Goal: Task Accomplishment & Management: Use online tool/utility

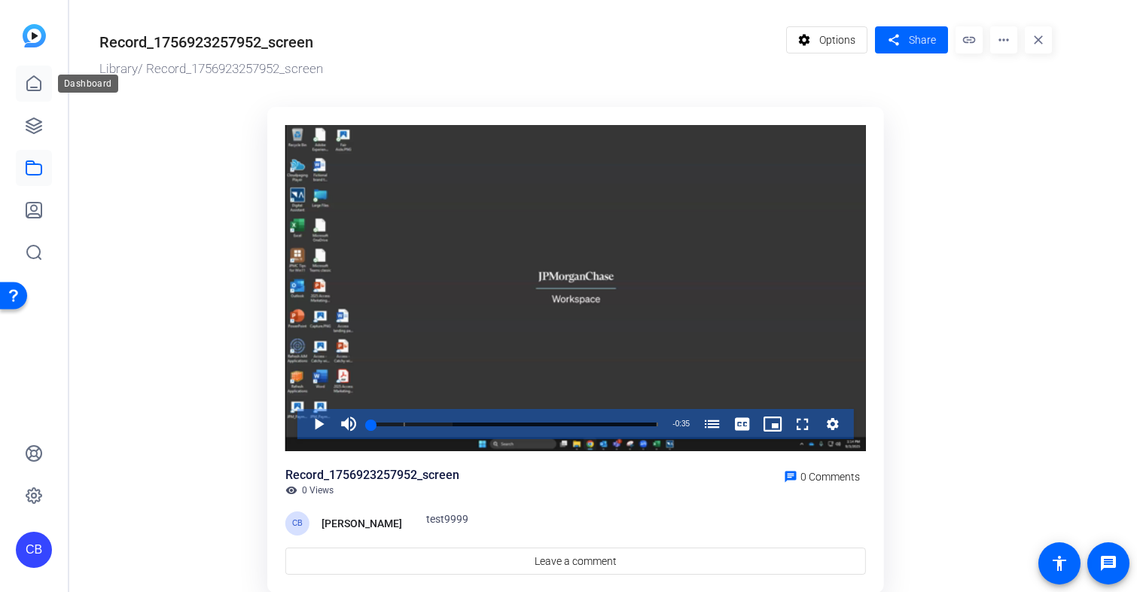
click at [35, 90] on icon at bounding box center [34, 83] width 14 height 14
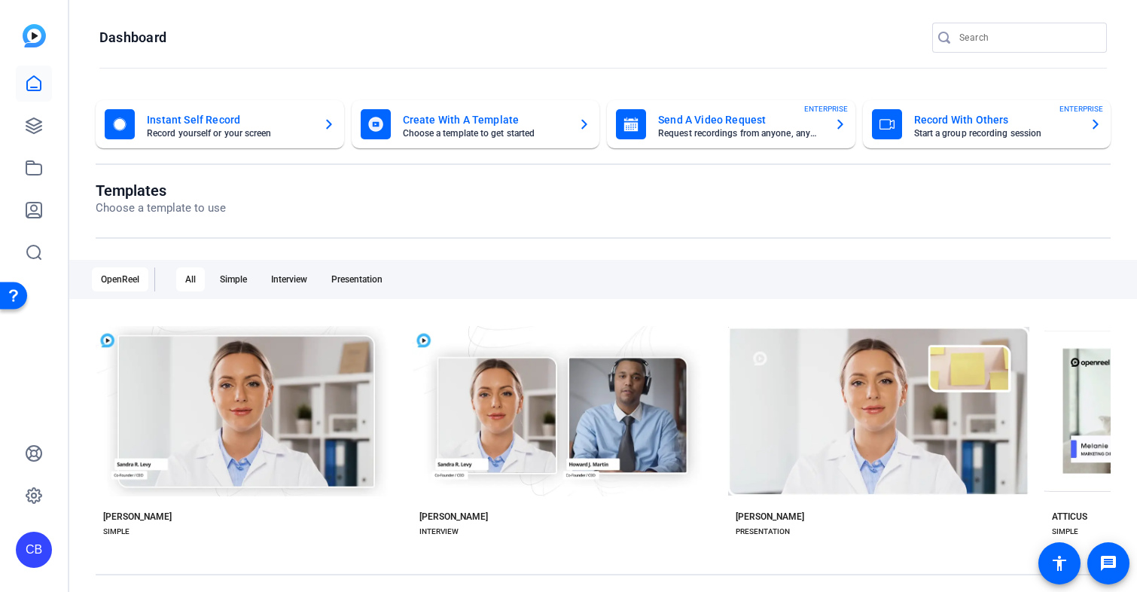
click at [1022, 136] on mat-card-subtitle "Start a group recording session" at bounding box center [996, 133] width 164 height 9
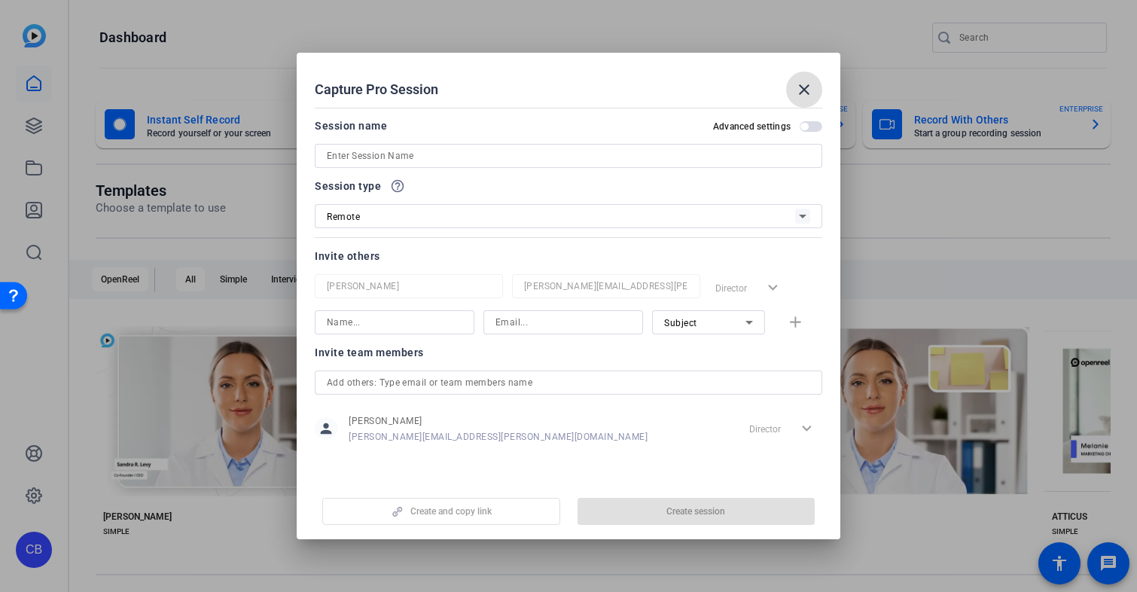
click at [470, 154] on input at bounding box center [569, 156] width 484 height 18
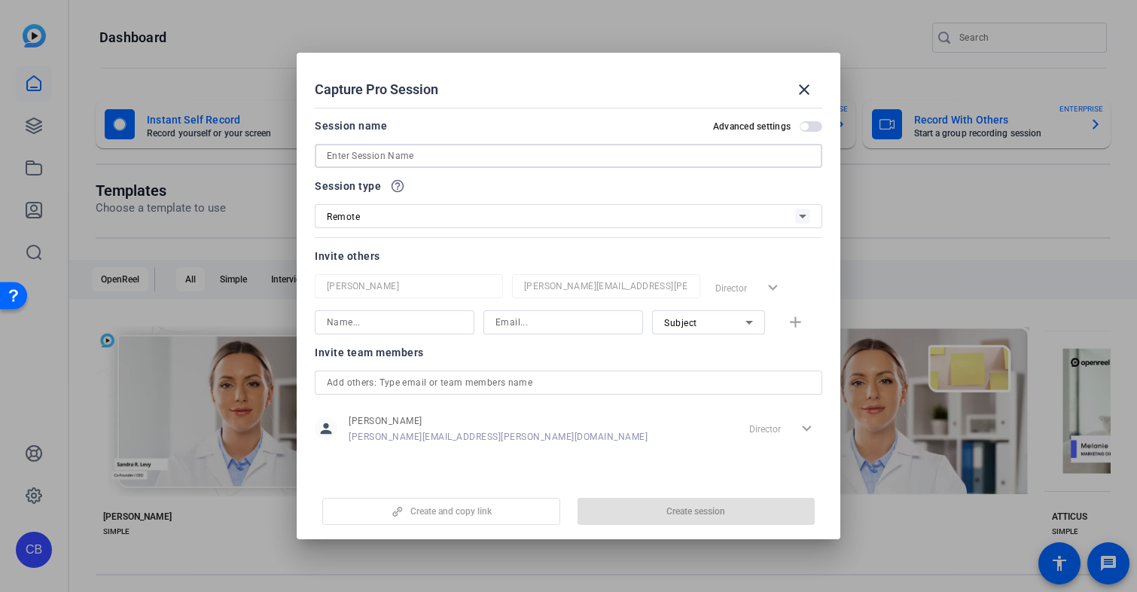
click at [470, 154] on input at bounding box center [569, 156] width 484 height 18
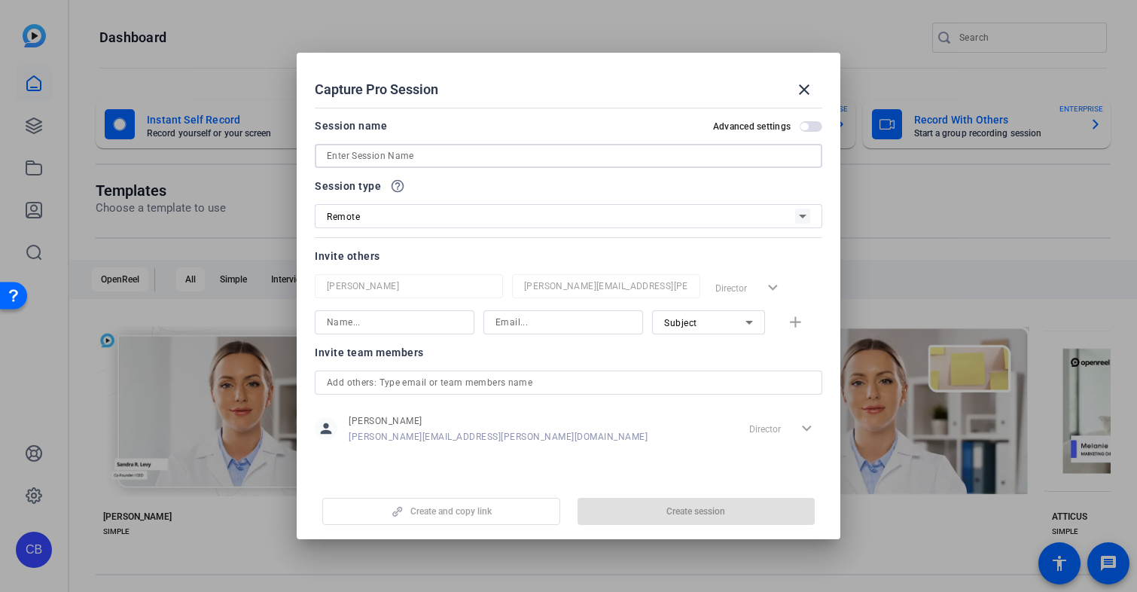
click at [470, 154] on input at bounding box center [569, 156] width 484 height 18
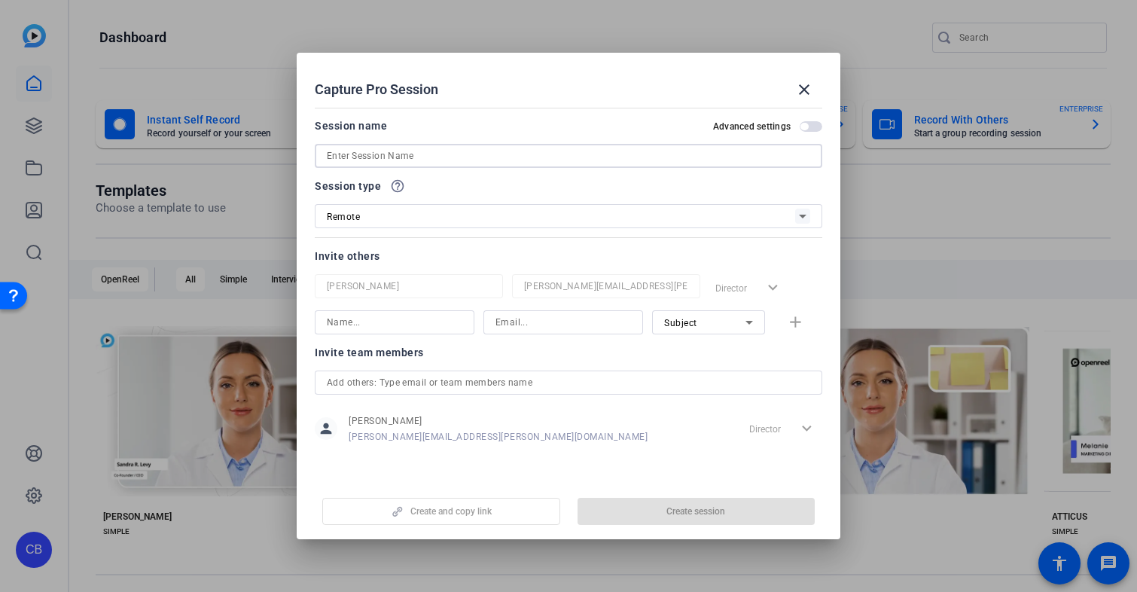
click at [470, 154] on input at bounding box center [569, 156] width 484 height 18
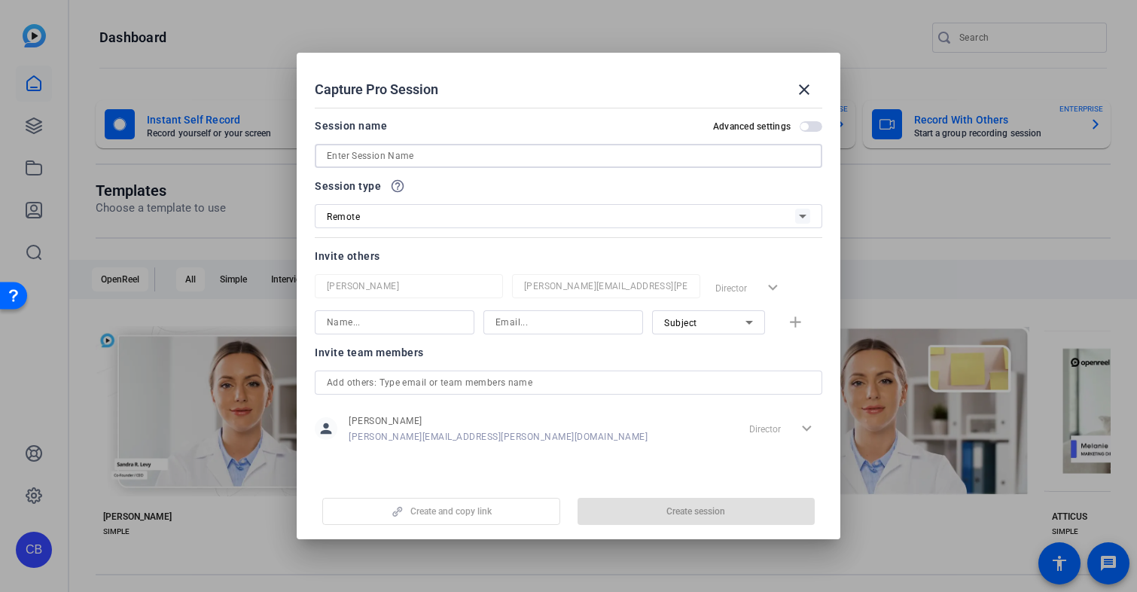
click at [470, 154] on input at bounding box center [569, 156] width 484 height 18
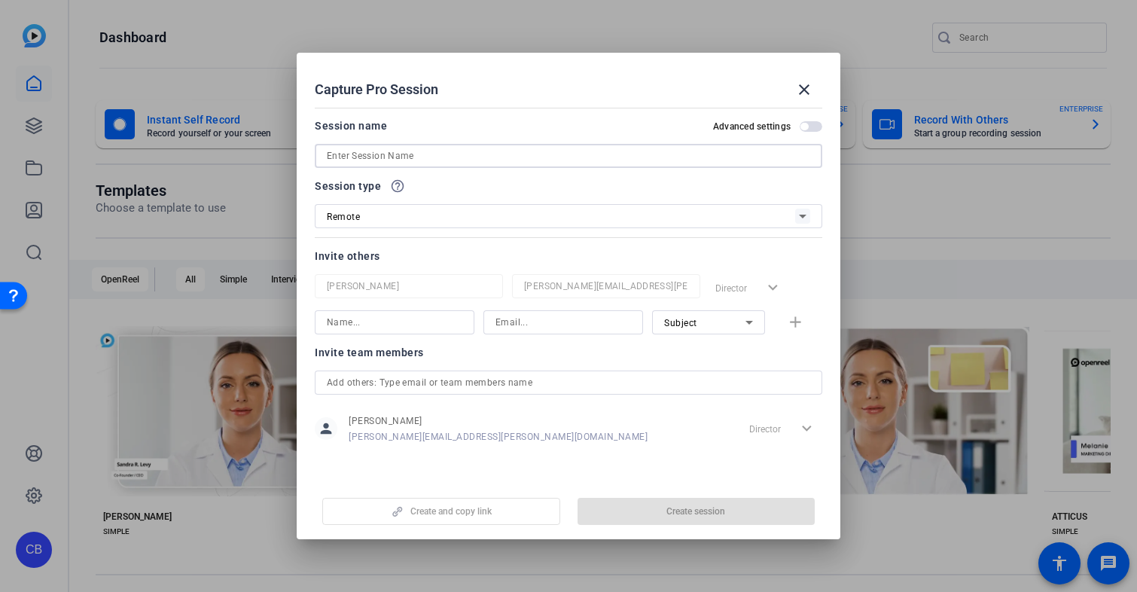
click at [470, 154] on input at bounding box center [569, 156] width 484 height 18
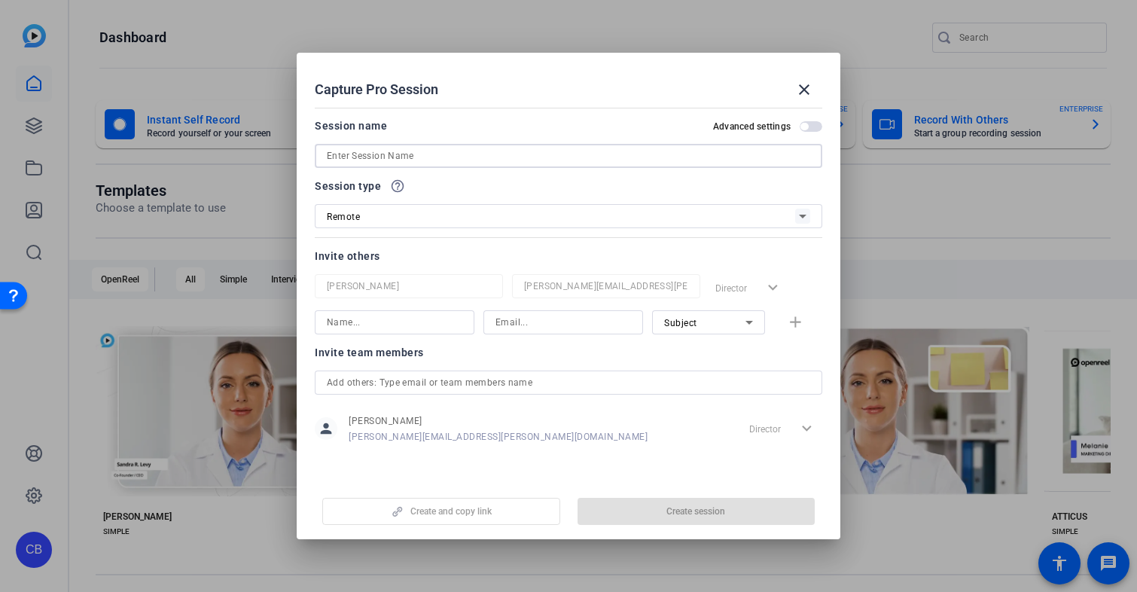
click at [470, 154] on input at bounding box center [569, 156] width 484 height 18
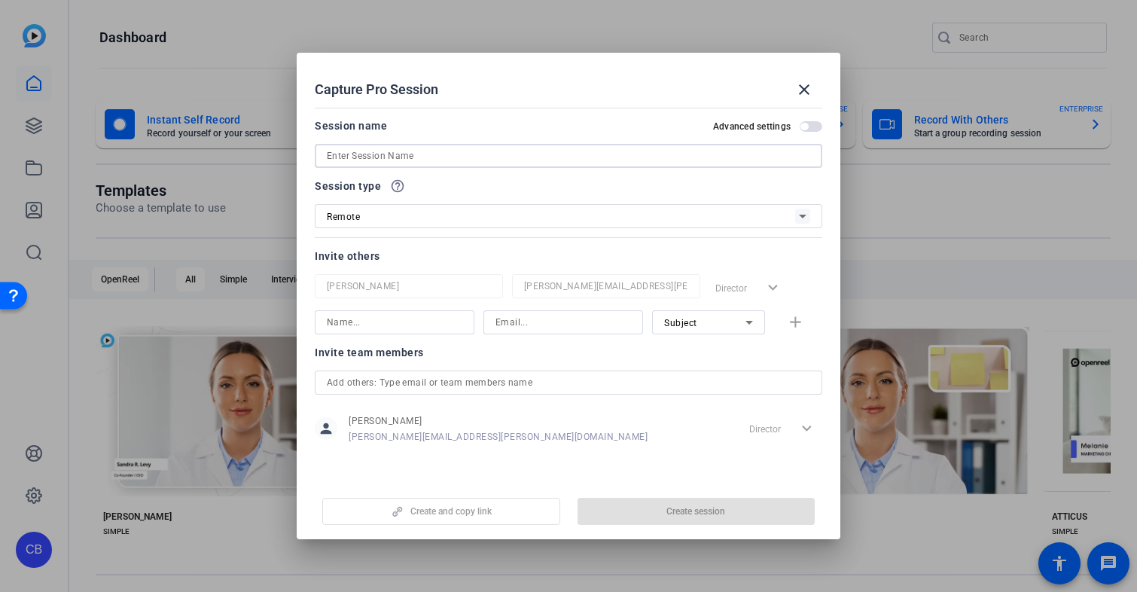
click at [470, 154] on input at bounding box center [569, 156] width 484 height 18
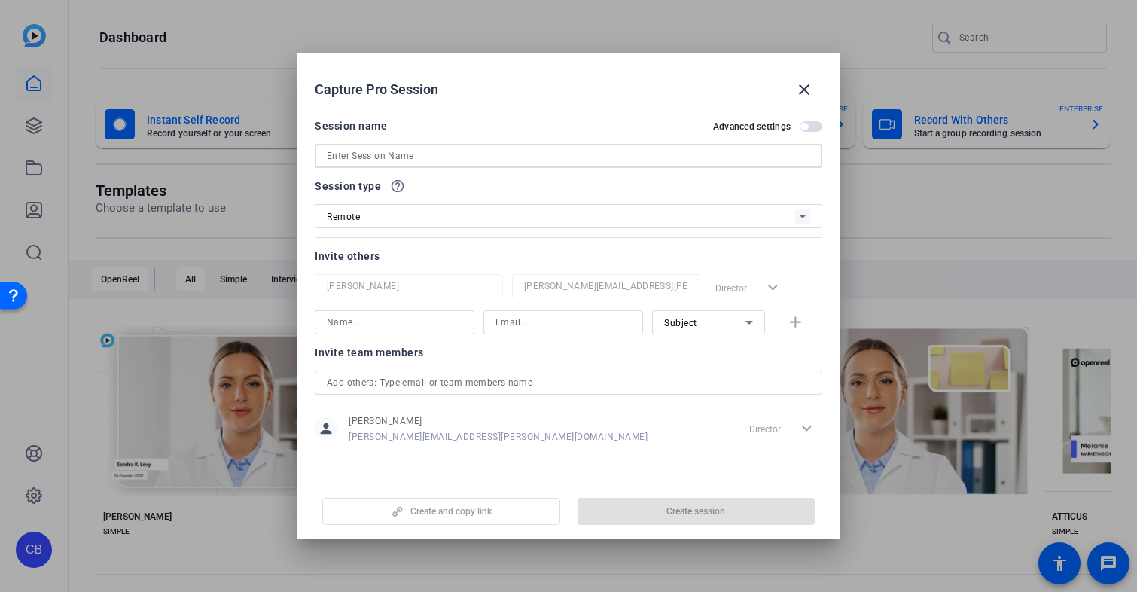
click at [470, 154] on input at bounding box center [569, 156] width 484 height 18
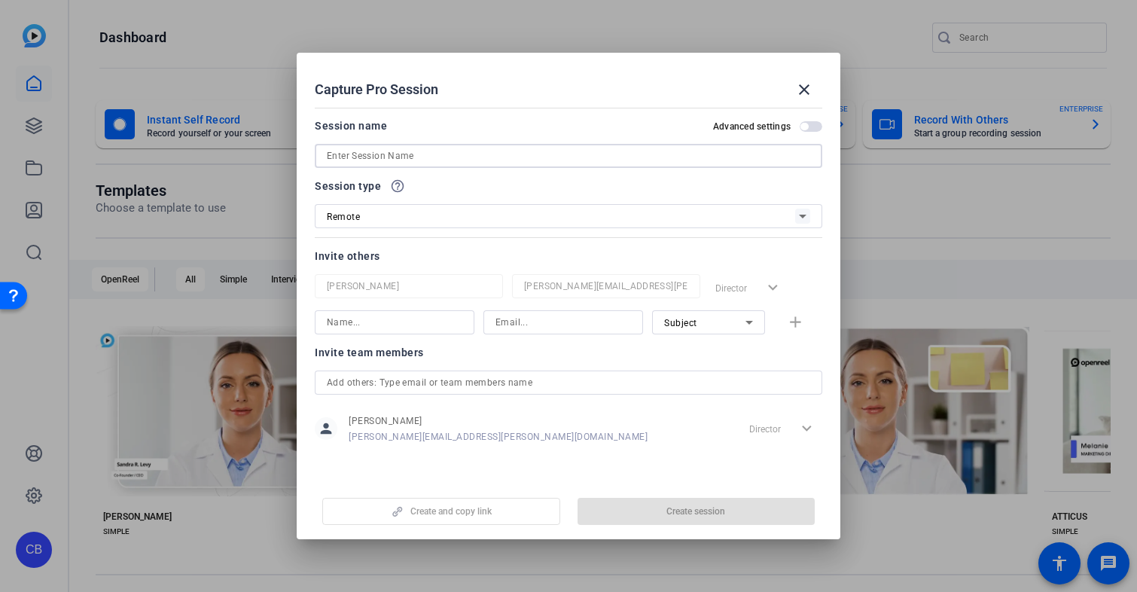
click at [470, 154] on input at bounding box center [569, 156] width 484 height 18
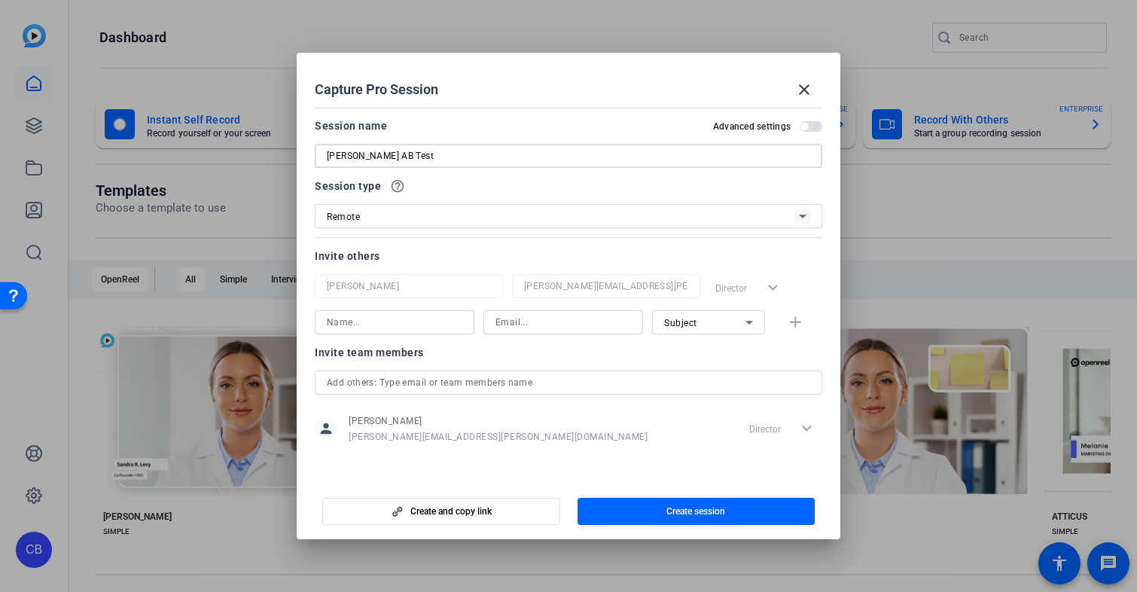
type input "[PERSON_NAME] AB Test"
click at [423, 325] on input at bounding box center [395, 322] width 136 height 18
type input "[PERSON_NAME]"
click at [499, 327] on input at bounding box center [564, 322] width 136 height 18
type input "c"
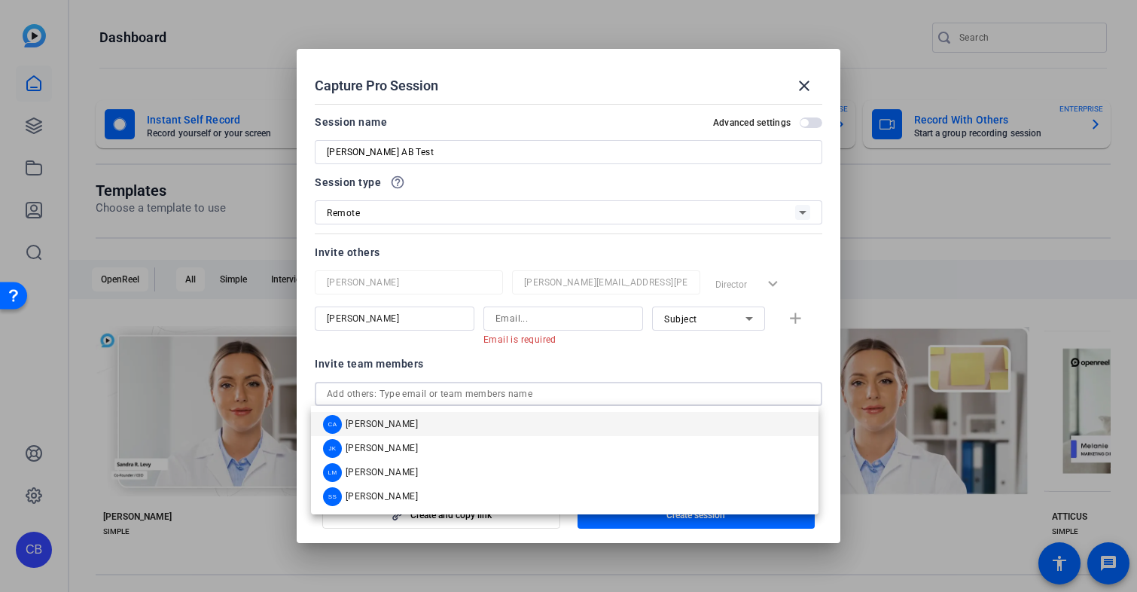
click at [486, 384] on div at bounding box center [569, 394] width 484 height 24
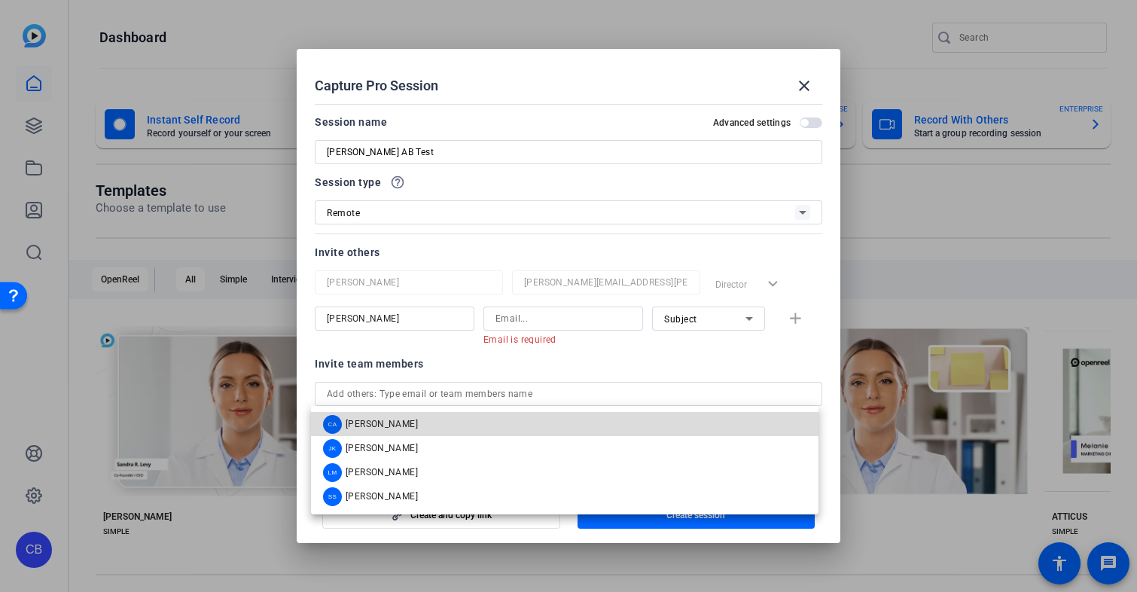
click at [481, 419] on mat-option "CA [PERSON_NAME]" at bounding box center [565, 424] width 508 height 24
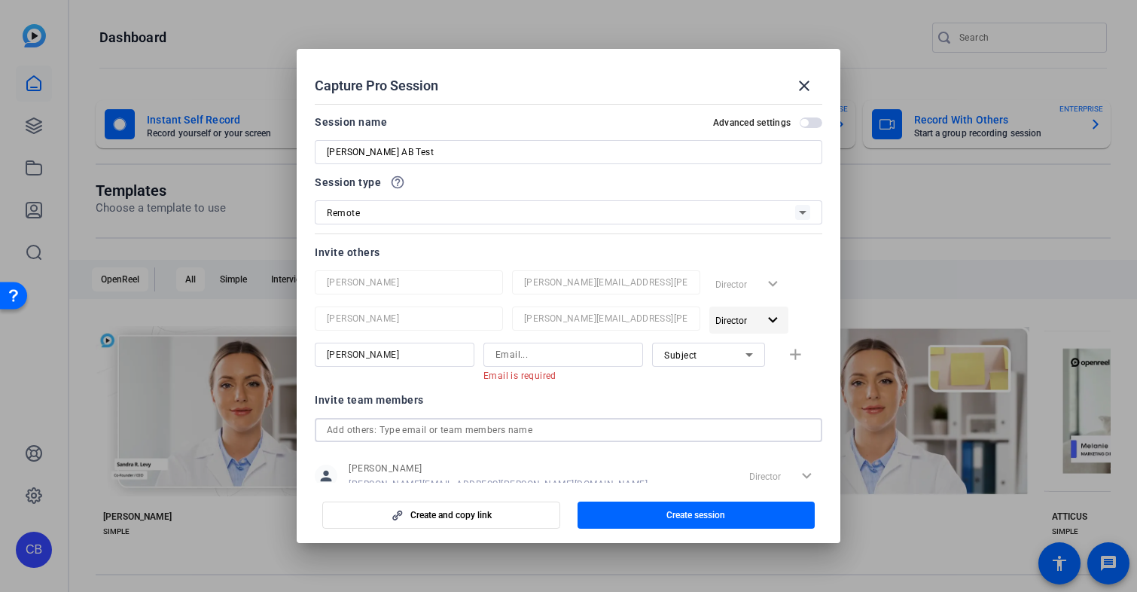
click at [758, 322] on span "button" at bounding box center [748, 320] width 79 height 36
click at [783, 313] on div at bounding box center [568, 296] width 1137 height 592
click at [596, 355] on input at bounding box center [564, 355] width 136 height 18
click at [416, 346] on input "[PERSON_NAME]" at bounding box center [395, 355] width 136 height 18
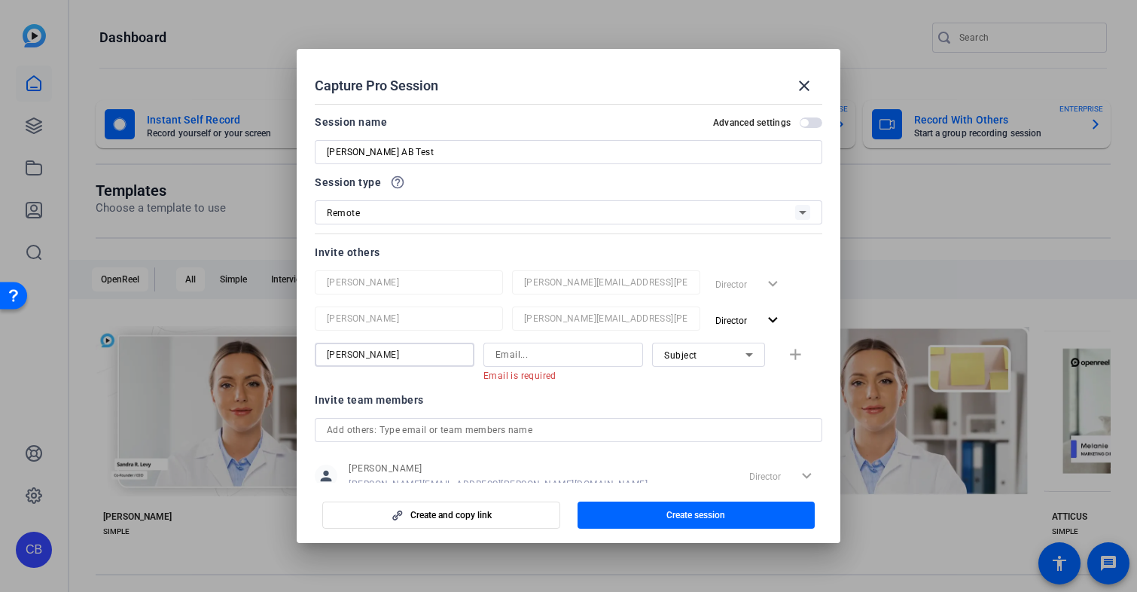
click at [416, 346] on input "[PERSON_NAME]" at bounding box center [395, 355] width 136 height 18
click at [490, 412] on div "Invite team members person [PERSON_NAME] [PERSON_NAME][EMAIL_ADDRESS][PERSON_NA…" at bounding box center [569, 475] width 508 height 168
click at [557, 354] on input at bounding box center [564, 355] width 136 height 18
paste input "[PERSON_NAME][EMAIL_ADDRESS][PERSON_NAME][DOMAIN_NAME]"
type input "[PERSON_NAME][EMAIL_ADDRESS][PERSON_NAME][DOMAIN_NAME]"
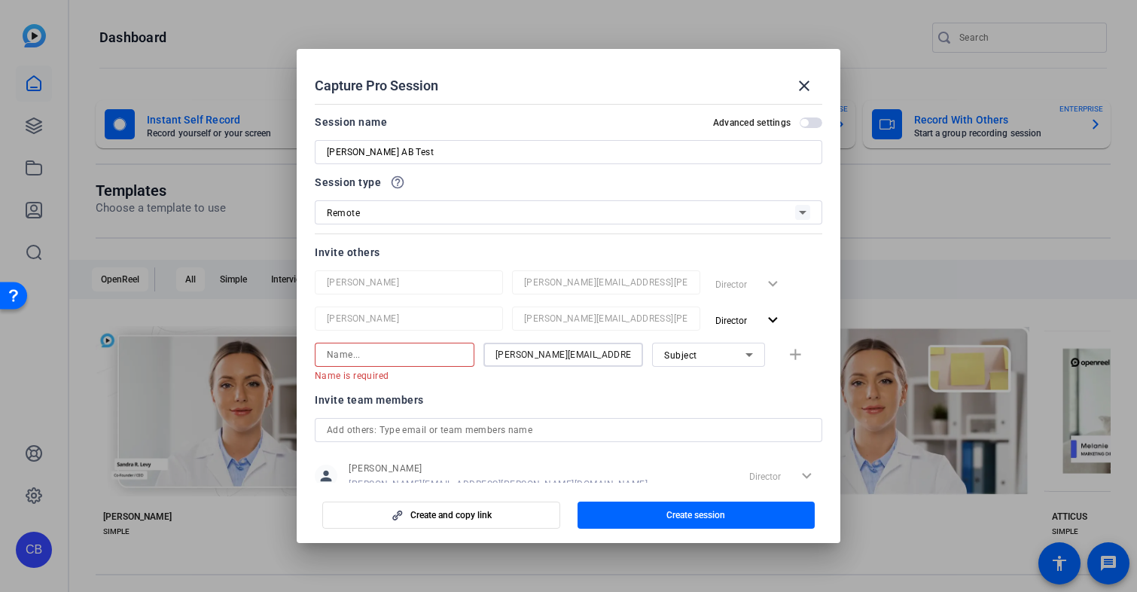
click at [399, 354] on input at bounding box center [395, 355] width 136 height 18
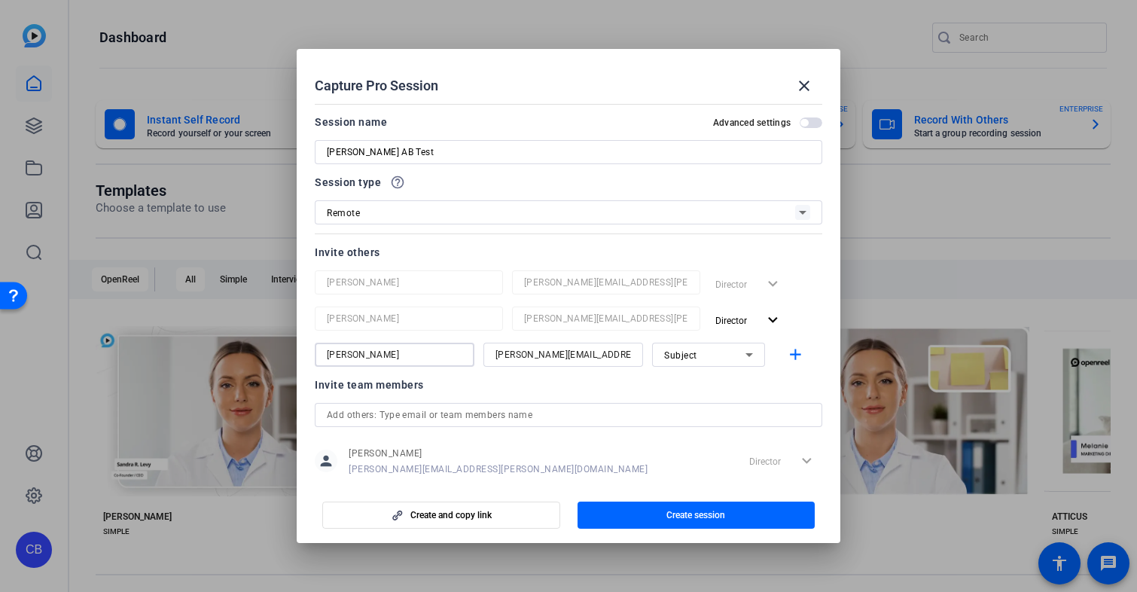
type input "[PERSON_NAME]"
click at [725, 350] on div "Subject" at bounding box center [704, 355] width 81 height 19
click at [710, 401] on mat-option "Watcher" at bounding box center [704, 409] width 113 height 24
click at [705, 359] on div "Watcher" at bounding box center [704, 355] width 81 height 19
click at [695, 377] on span "Collaborator" at bounding box center [688, 385] width 55 height 18
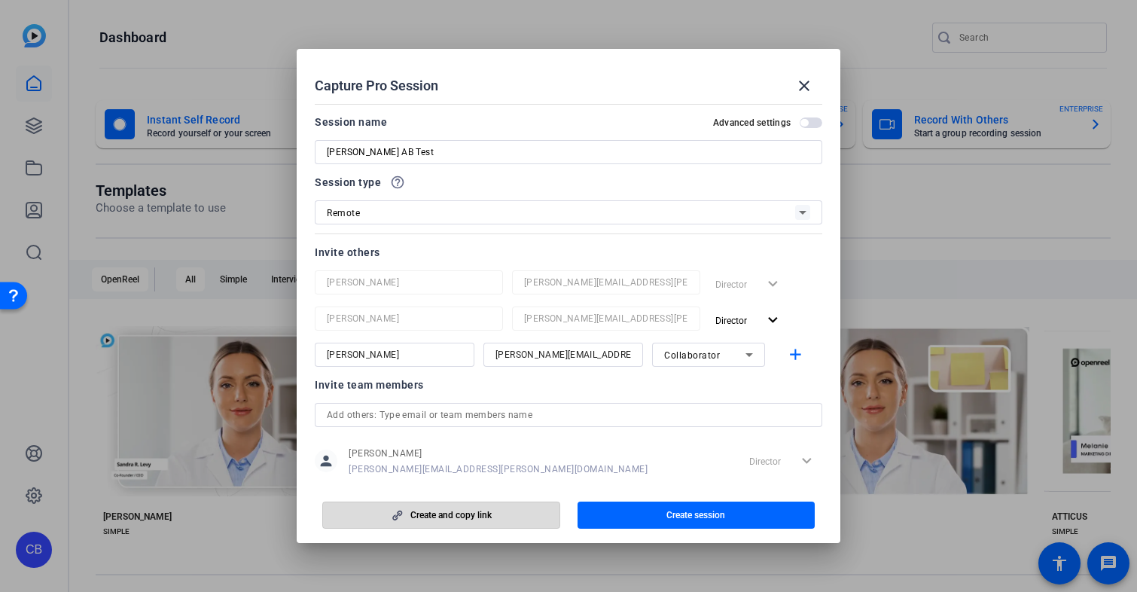
click at [498, 512] on span "button" at bounding box center [441, 515] width 236 height 36
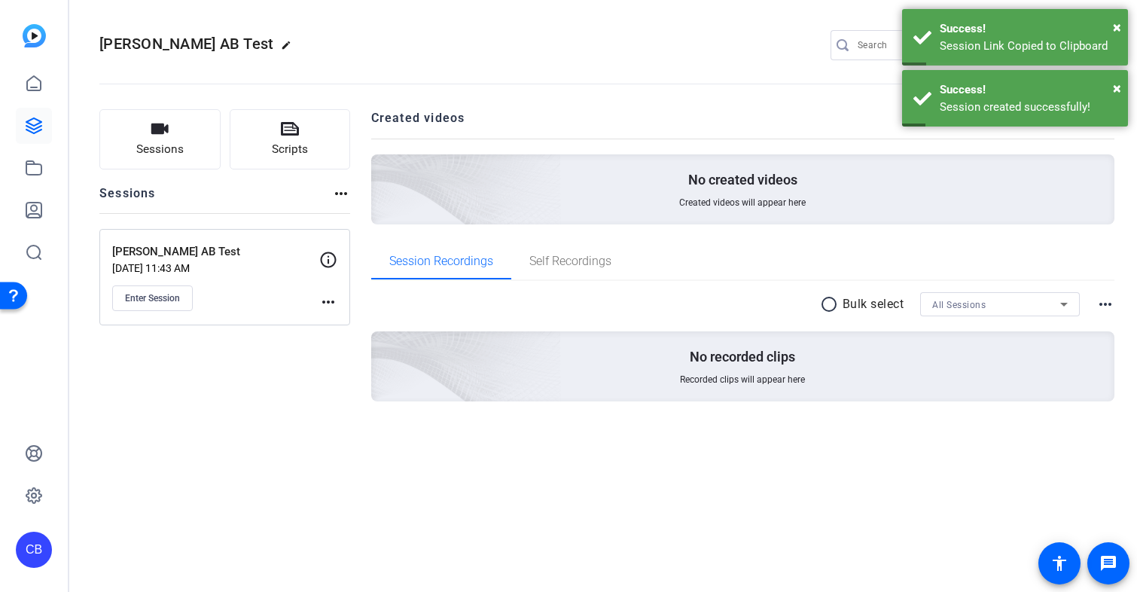
click at [661, 561] on div "[PERSON_NAME] AB Test edit CB CA settings Sessions Scripts Sessions more_horiz …" at bounding box center [603, 296] width 1068 height 592
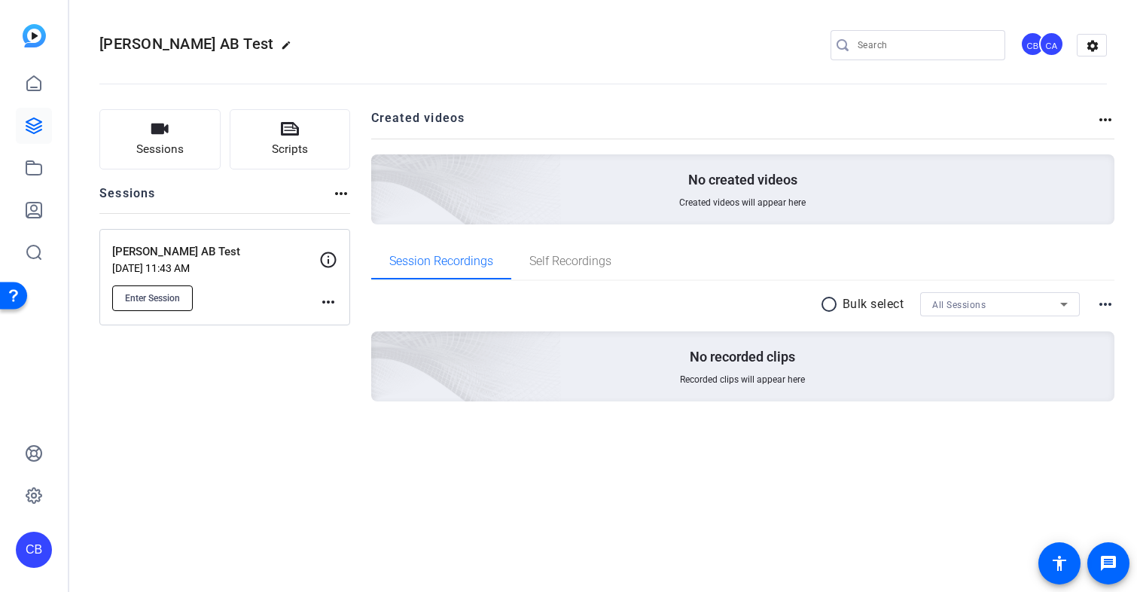
click at [160, 304] on button "Enter Session" at bounding box center [152, 298] width 81 height 26
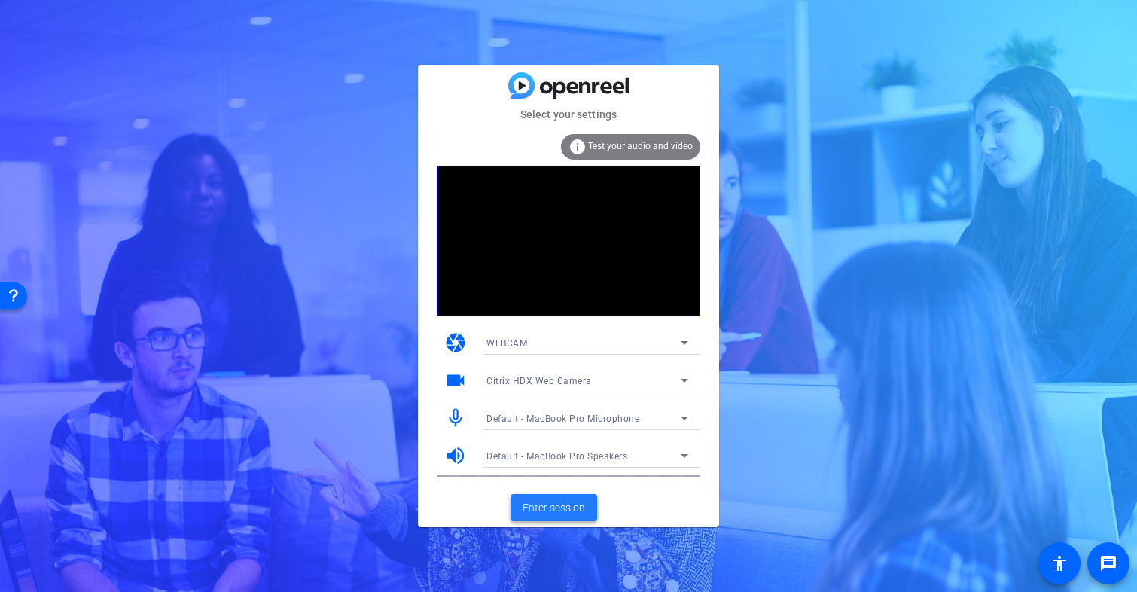
click at [556, 513] on span "Enter session" at bounding box center [554, 508] width 63 height 16
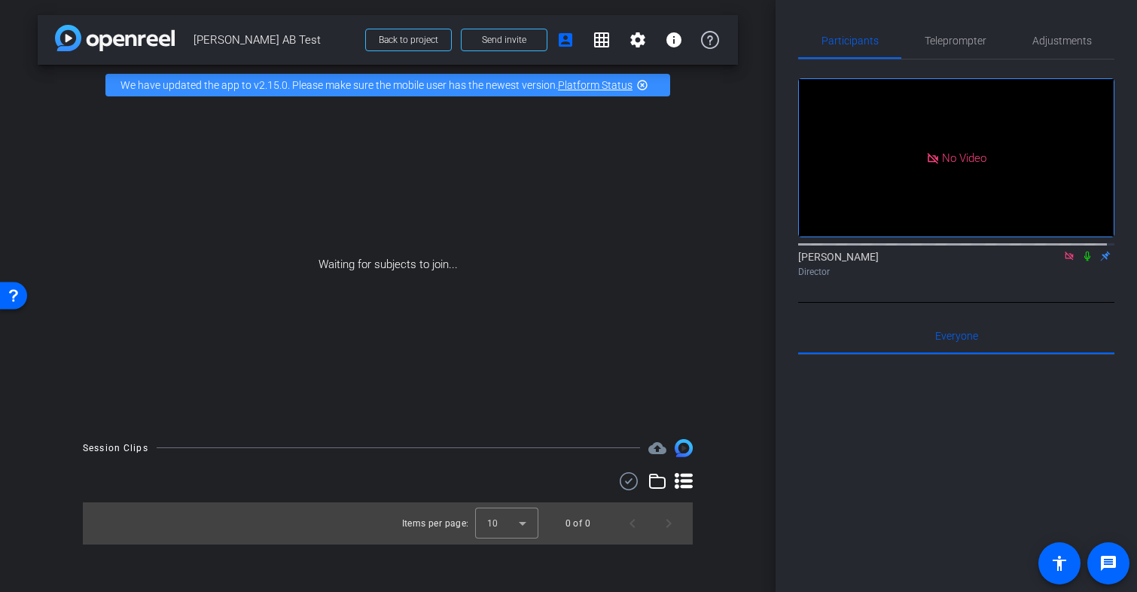
click at [1065, 260] on icon at bounding box center [1069, 256] width 8 height 8
click at [1029, 260] on icon at bounding box center [1034, 256] width 10 height 8
click at [0, 0] on div at bounding box center [0, 0] width 0 height 0
click at [1045, 261] on icon at bounding box center [1051, 256] width 12 height 11
click at [872, 417] on div at bounding box center [956, 541] width 316 height 373
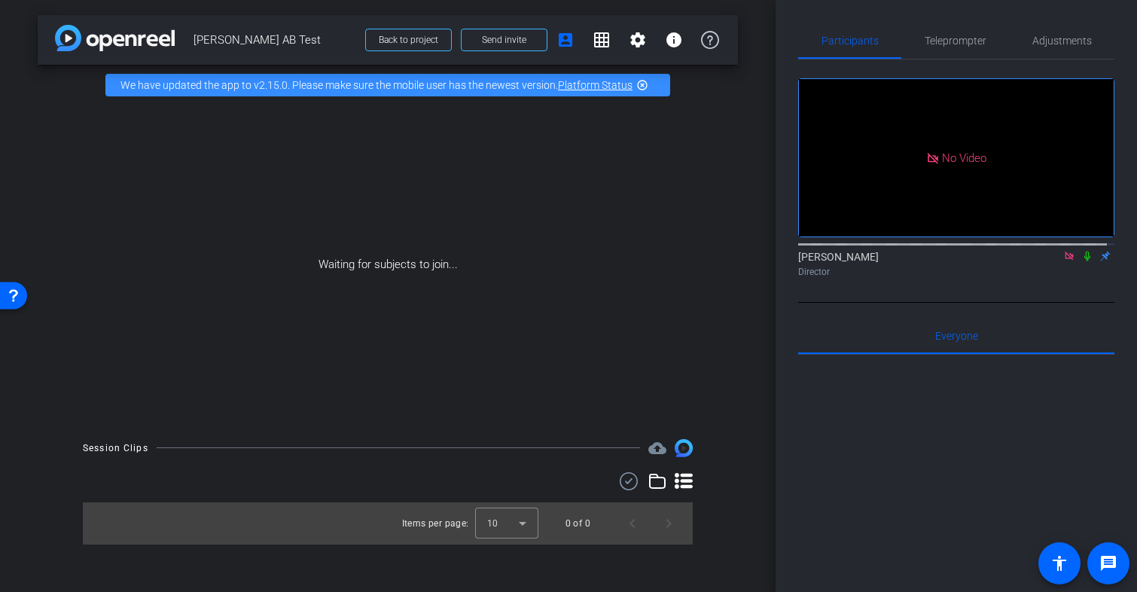
click at [1082, 261] on icon at bounding box center [1088, 256] width 12 height 11
click at [413, 564] on div "arrow_back Chris AB Test Back to project Send invite account_box grid_on settin…" at bounding box center [388, 296] width 776 height 592
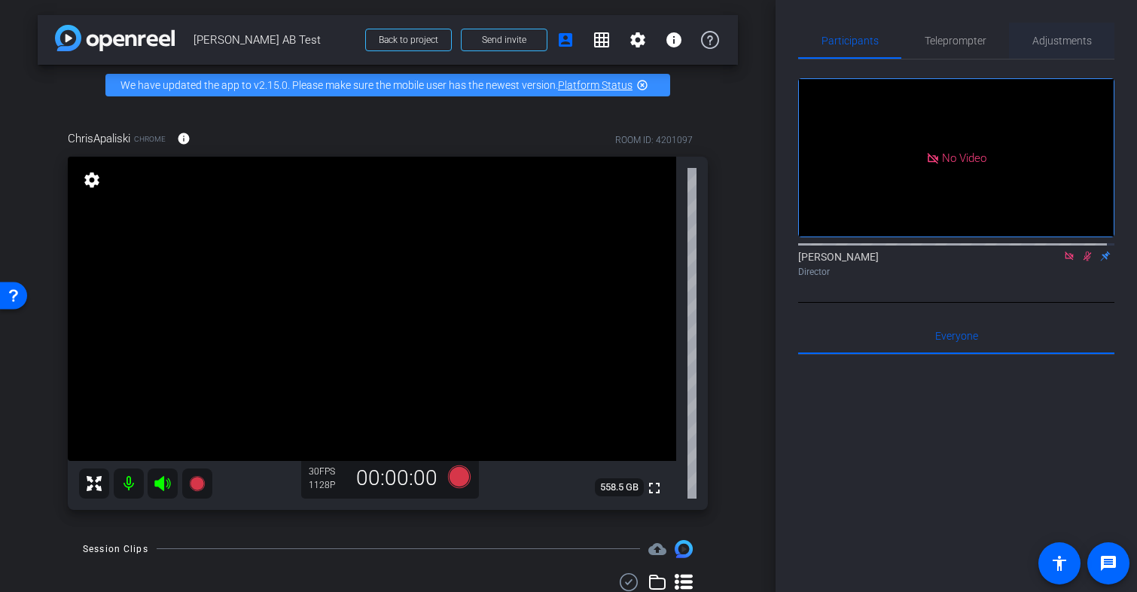
click at [1038, 39] on span "Adjustments" at bounding box center [1063, 40] width 60 height 11
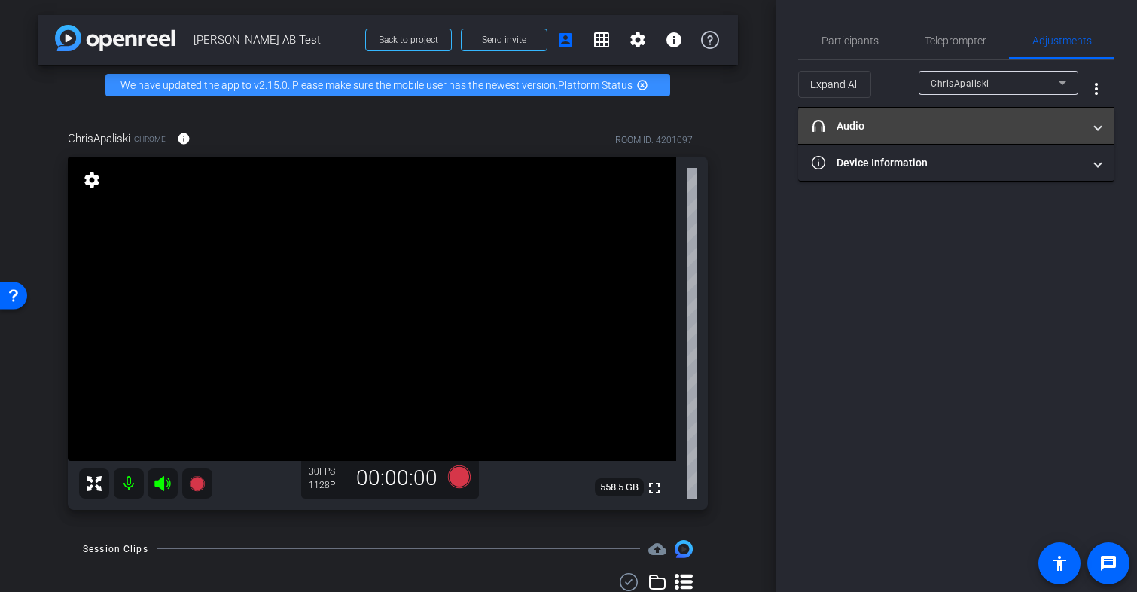
click at [1090, 121] on span "headphone icon Audio" at bounding box center [953, 126] width 283 height 16
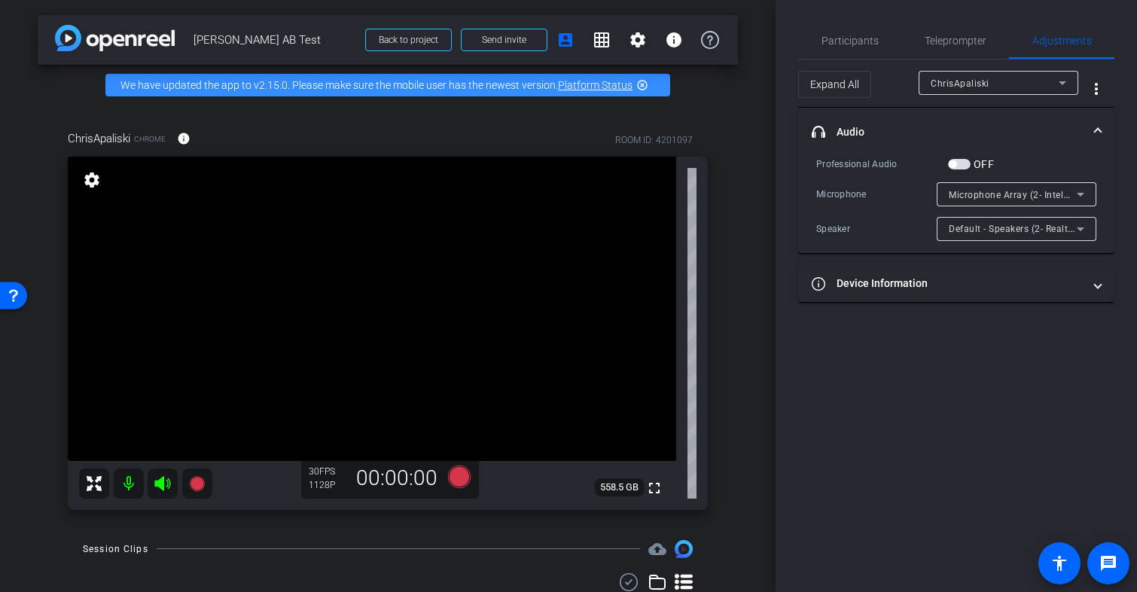
click at [1093, 122] on mat-expansion-panel-header "headphone icon Audio" at bounding box center [956, 132] width 316 height 48
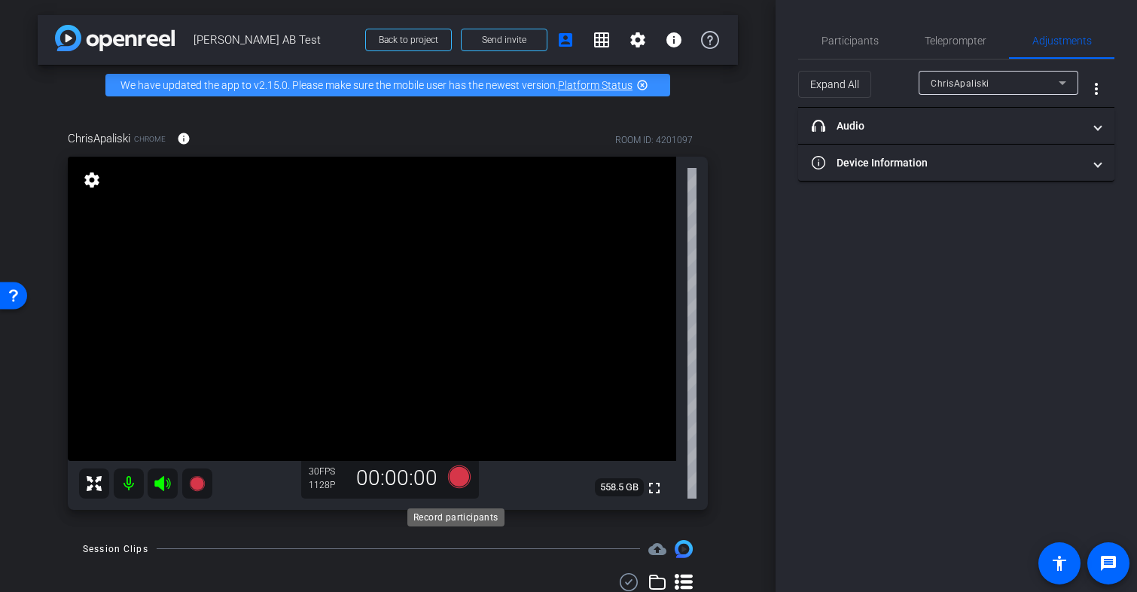
click at [454, 488] on icon at bounding box center [459, 476] width 23 height 23
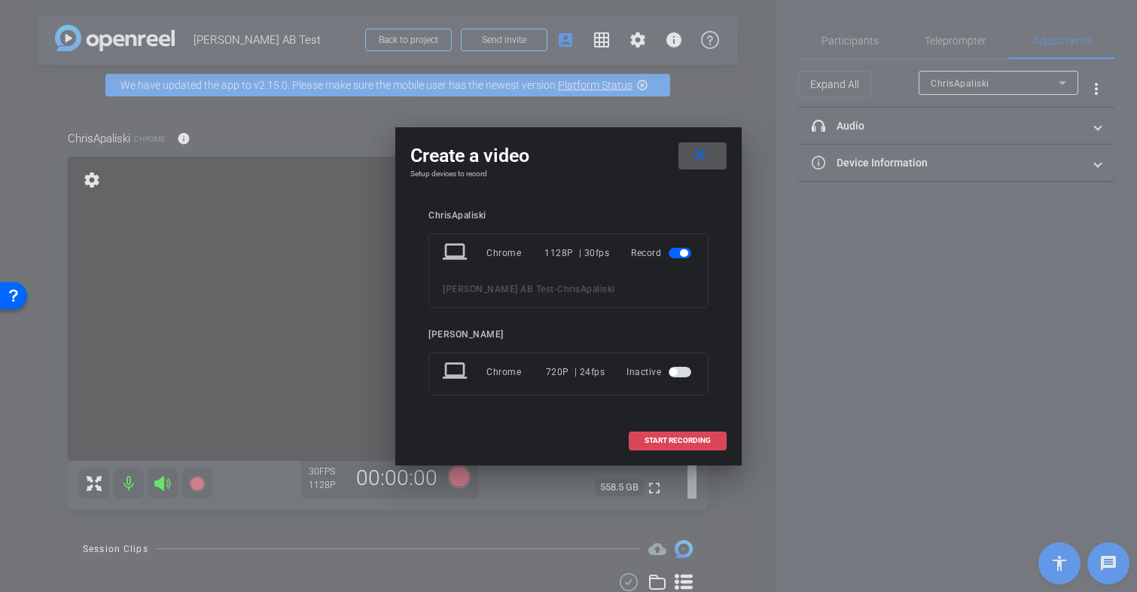
click at [668, 437] on span "START RECORDING" at bounding box center [678, 441] width 66 height 8
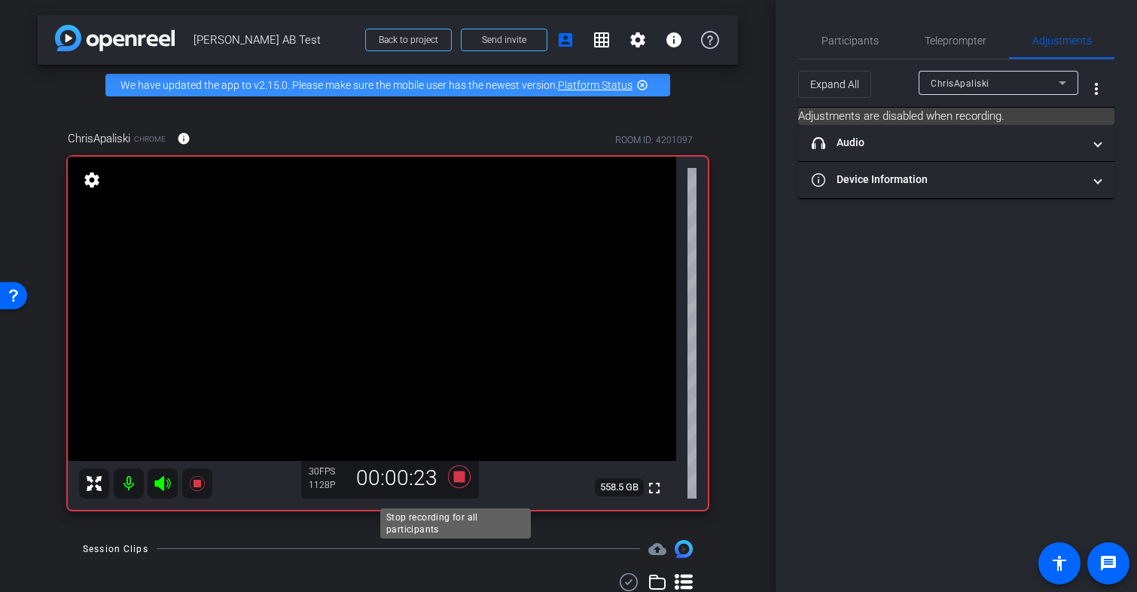
click at [455, 487] on icon at bounding box center [459, 476] width 23 height 23
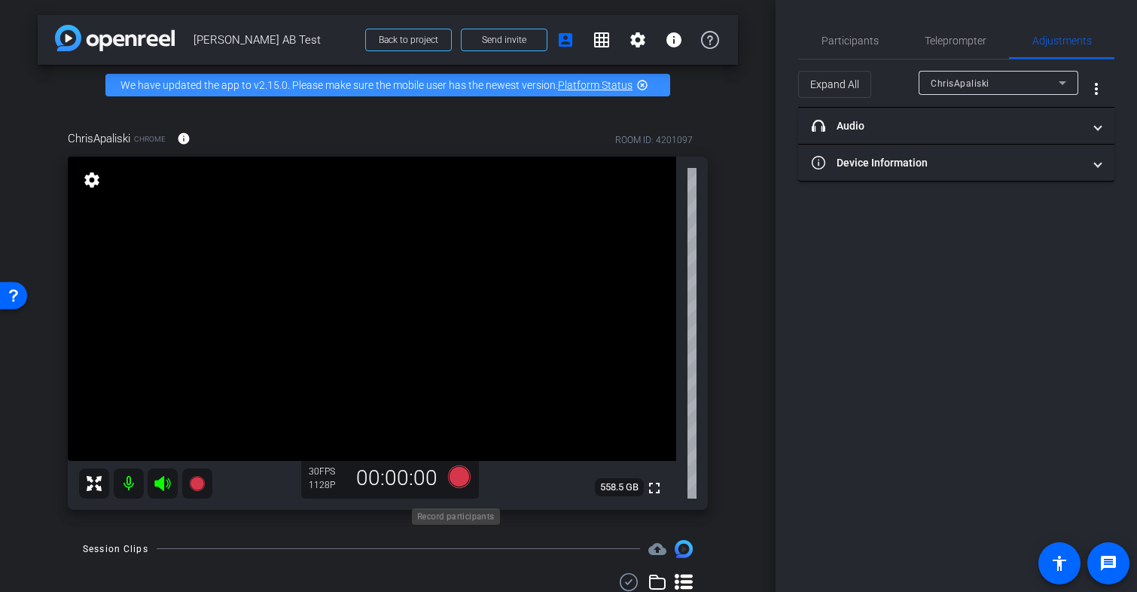
scroll to position [99, 0]
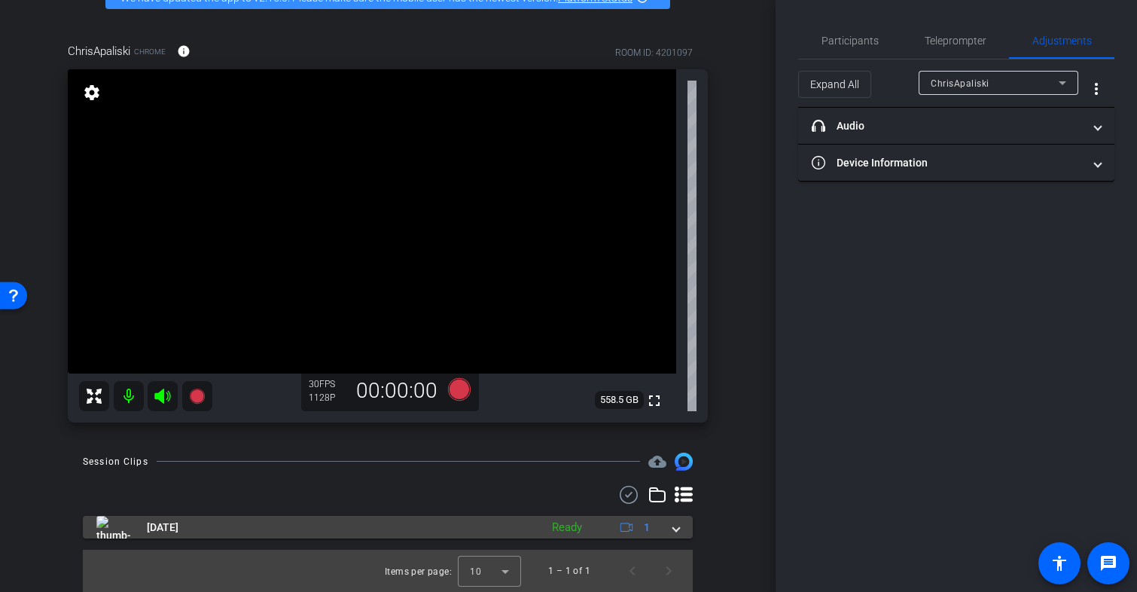
click at [673, 527] on span at bounding box center [676, 528] width 6 height 16
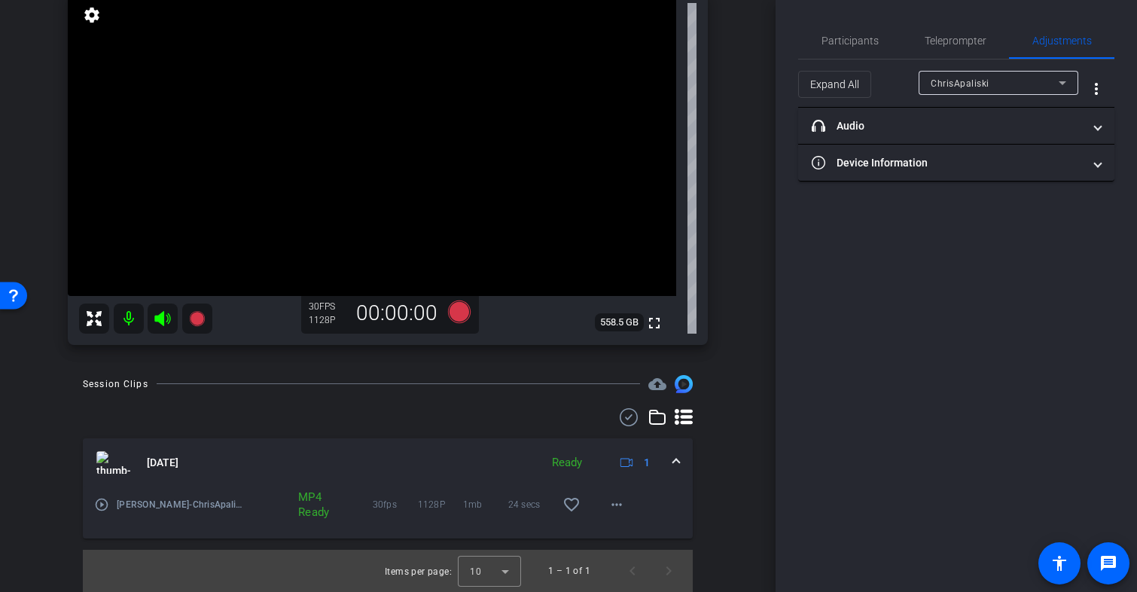
scroll to position [0, 0]
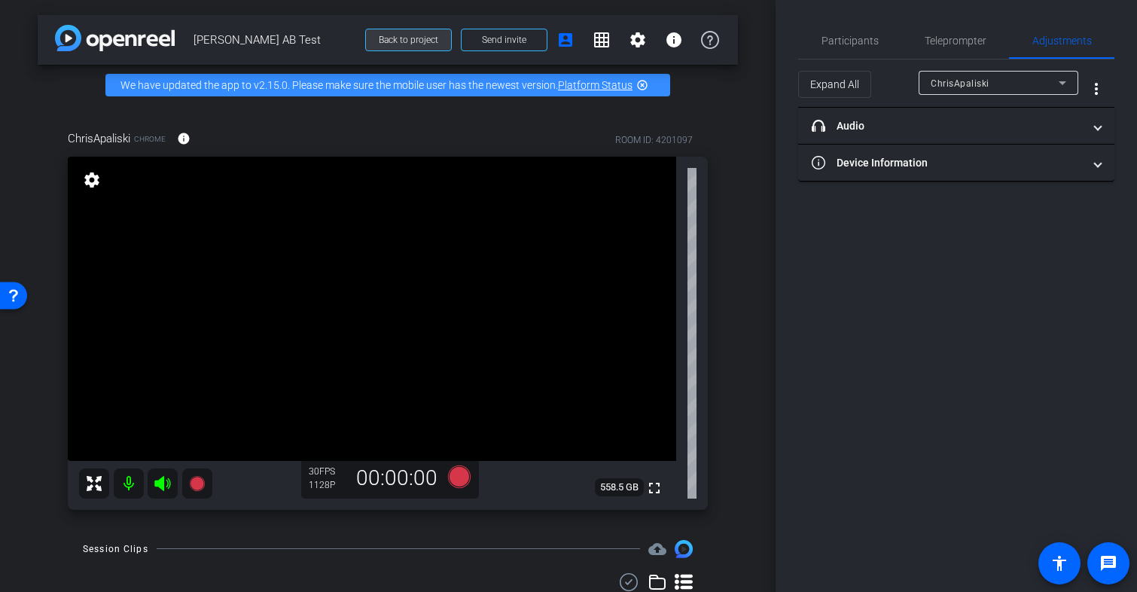
click at [391, 36] on span "Back to project" at bounding box center [409, 40] width 60 height 11
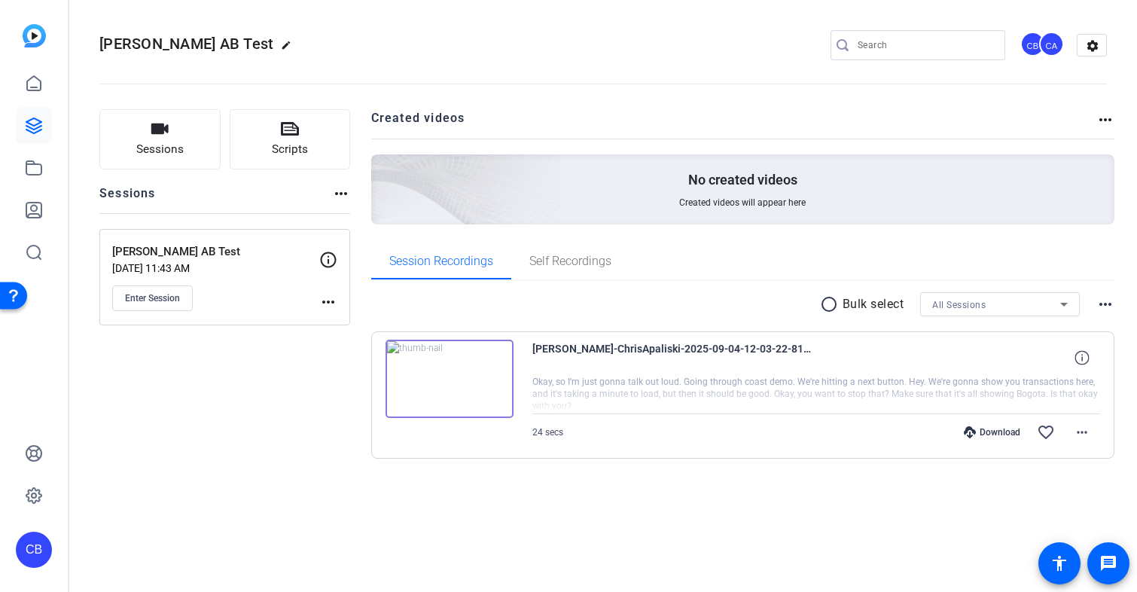
click at [451, 380] on img at bounding box center [450, 379] width 128 height 78
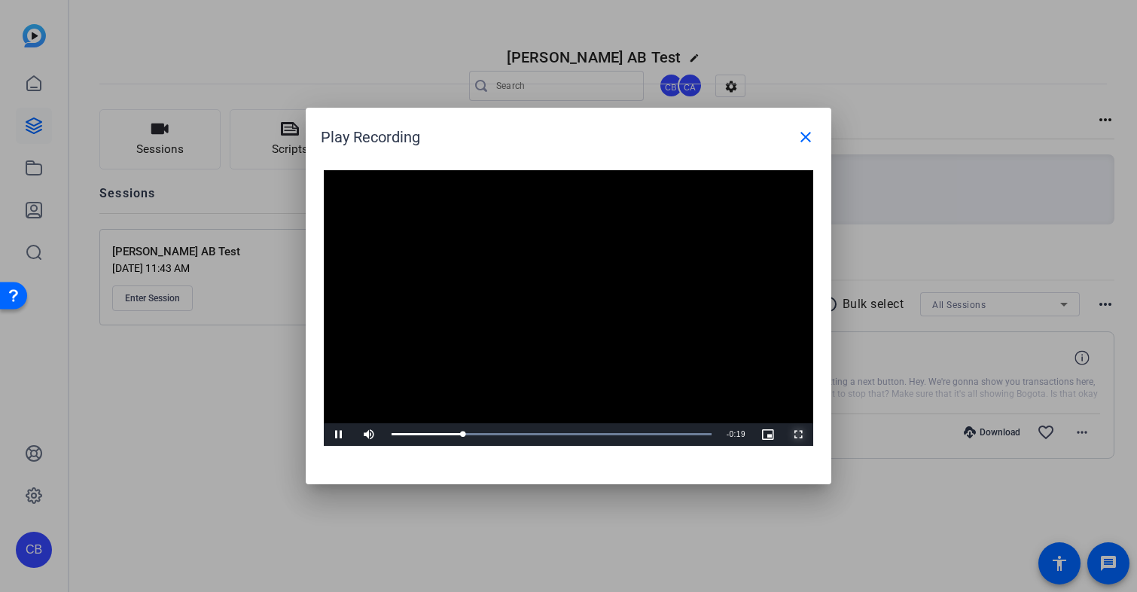
click at [792, 435] on span "Video Player" at bounding box center [798, 435] width 30 height 0
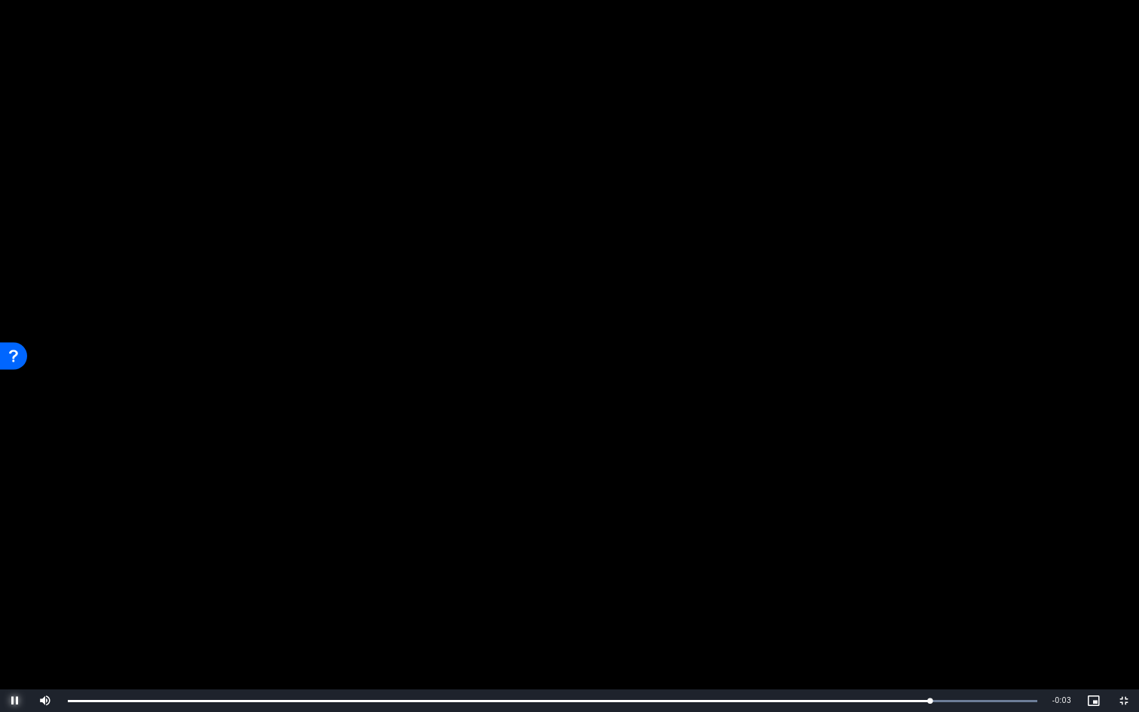
click at [11, 591] on span "Video Player" at bounding box center [15, 700] width 30 height 0
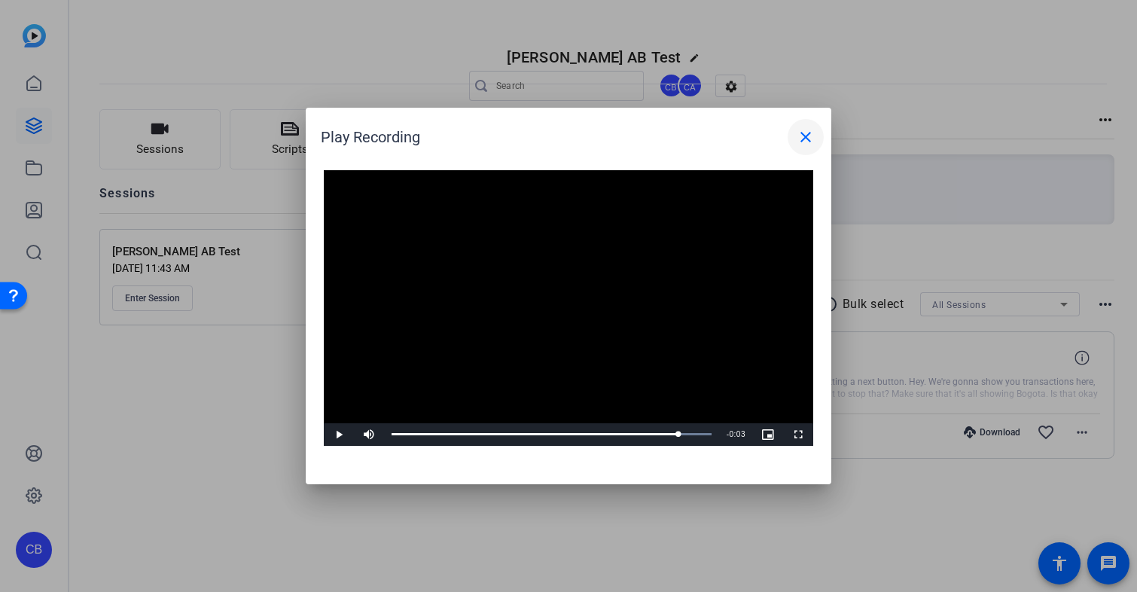
click at [810, 130] on mat-icon "close" at bounding box center [806, 137] width 18 height 18
